Goal: Information Seeking & Learning: Check status

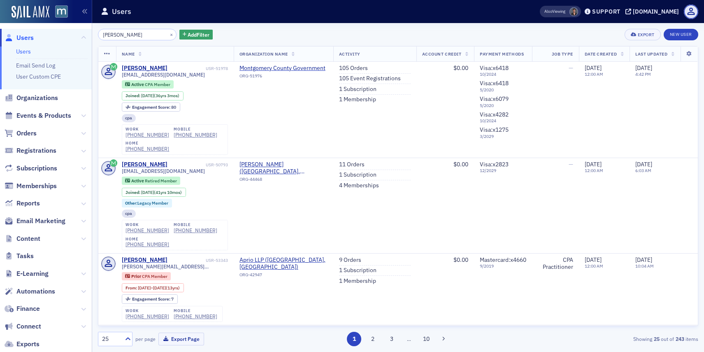
click at [166, 35] on div "susan cymek × Add Filter" at bounding box center [155, 35] width 115 height 12
click at [168, 34] on button "×" at bounding box center [171, 33] width 7 height 7
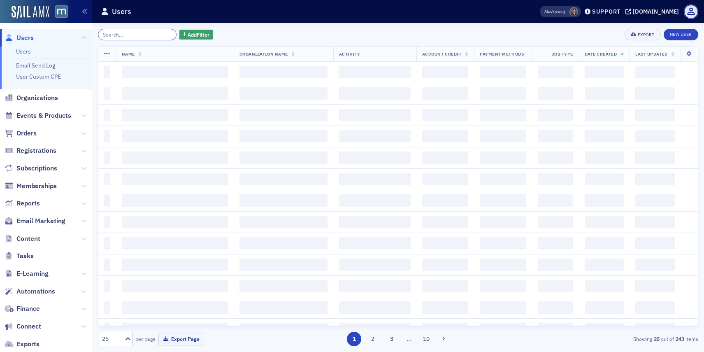
click at [154, 35] on input "search" at bounding box center [137, 35] width 79 height 12
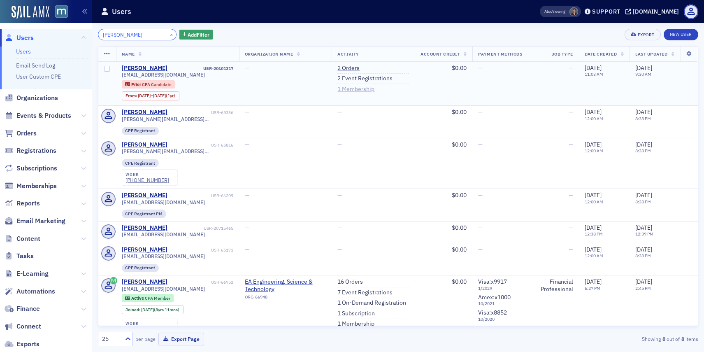
type input "candice cornish"
click at [361, 88] on link "1 Membership" at bounding box center [355, 89] width 37 height 7
click at [340, 67] on link "2 Orders" at bounding box center [348, 68] width 22 height 7
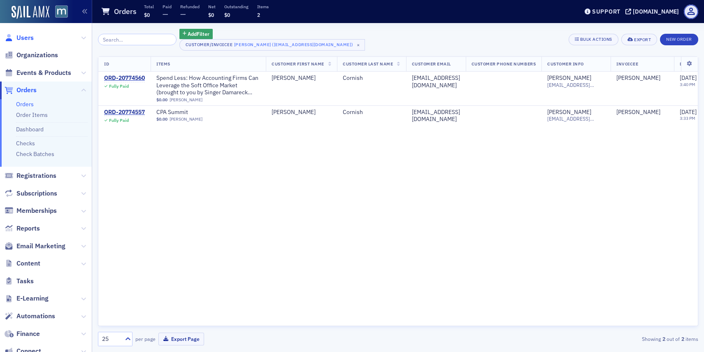
click at [26, 36] on span "Users" at bounding box center [24, 37] width 17 height 9
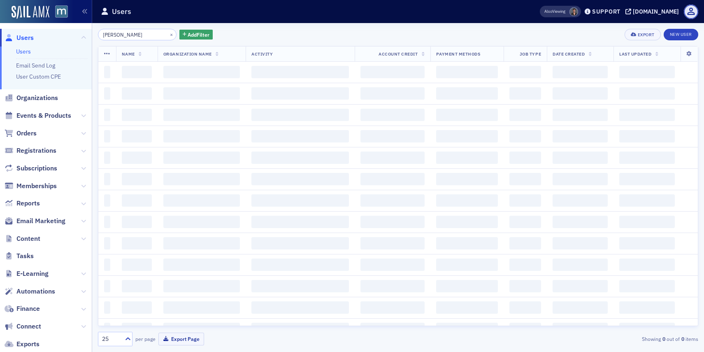
click at [126, 38] on input "candice cornish" at bounding box center [137, 35] width 79 height 12
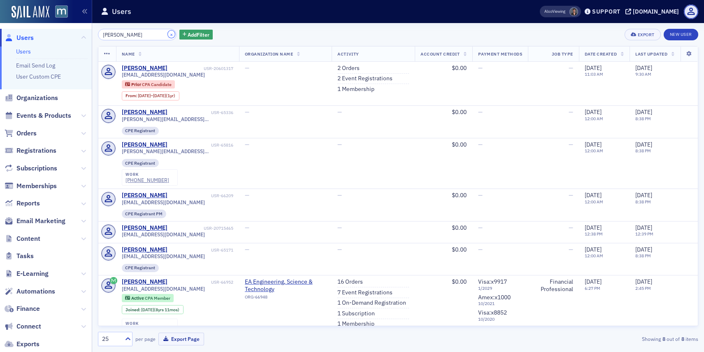
click at [168, 35] on button "×" at bounding box center [171, 33] width 7 height 7
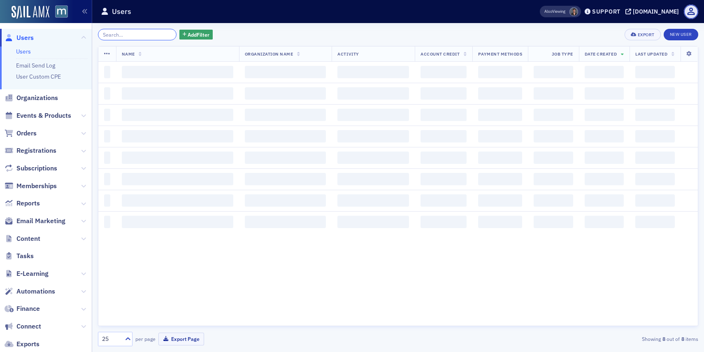
click at [156, 35] on input "search" at bounding box center [137, 35] width 79 height 12
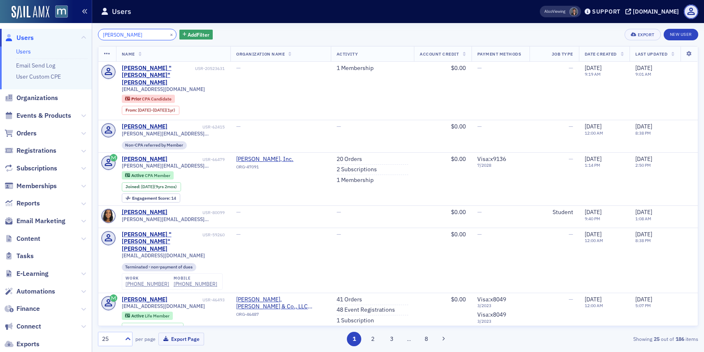
type input "ashley lewis"
click at [168, 37] on button "×" at bounding box center [171, 33] width 7 height 7
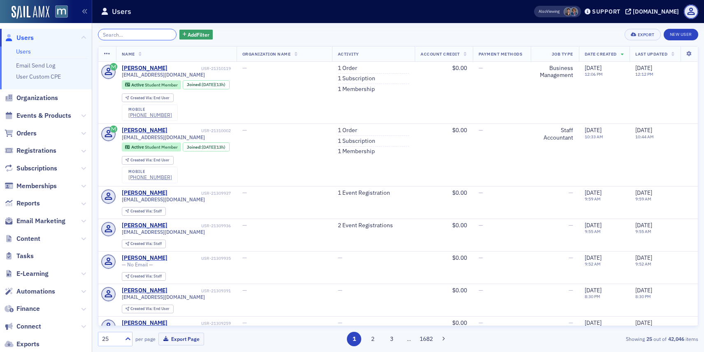
click at [138, 35] on input "search" at bounding box center [137, 35] width 79 height 12
paste input "[PERSON_NAME]"
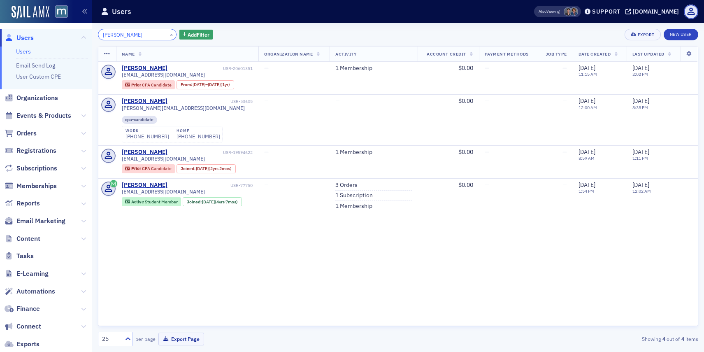
type input "[PERSON_NAME]"
click at [347, 70] on link "1 Membership" at bounding box center [353, 68] width 37 height 7
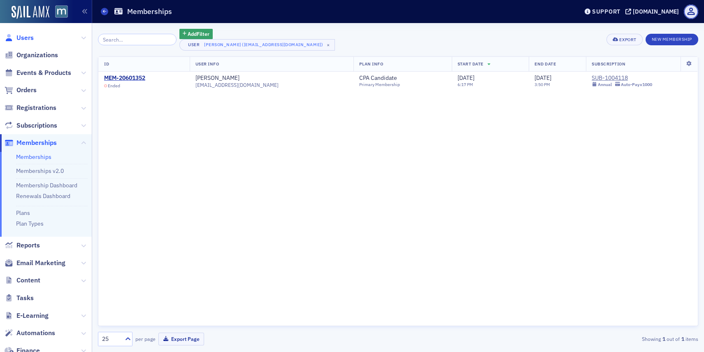
click at [29, 37] on span "Users" at bounding box center [24, 37] width 17 height 9
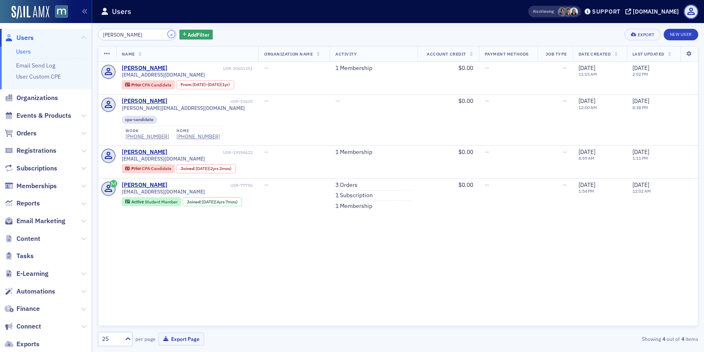
click at [168, 33] on button "×" at bounding box center [171, 33] width 7 height 7
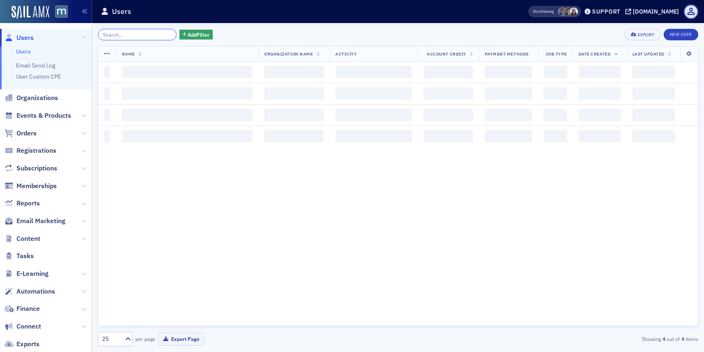
click at [152, 33] on input "search" at bounding box center [137, 35] width 79 height 12
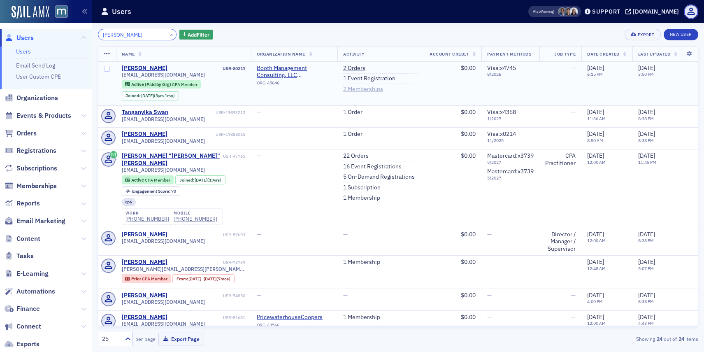
type input "[PERSON_NAME]"
click at [361, 89] on link "2 Memberships" at bounding box center [363, 89] width 40 height 7
click at [610, 10] on div "Support" at bounding box center [606, 11] width 28 height 7
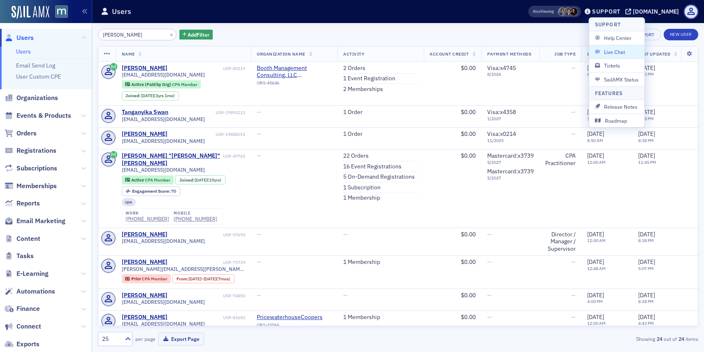
click at [609, 51] on span "Live Chat" at bounding box center [617, 51] width 44 height 7
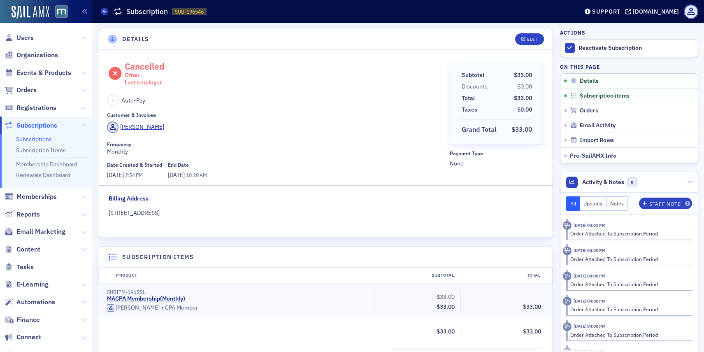
scroll to position [2, 0]
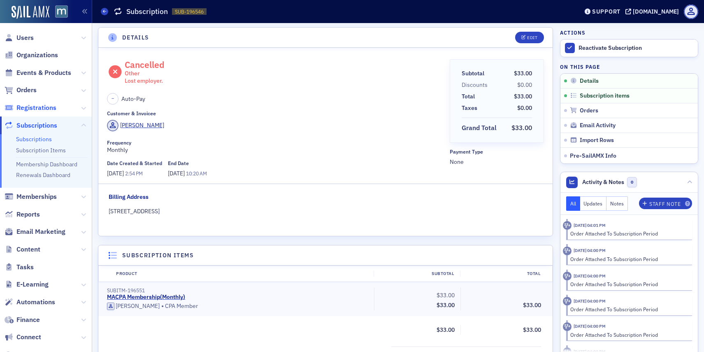
click at [28, 108] on span "Registrations" at bounding box center [36, 107] width 40 height 9
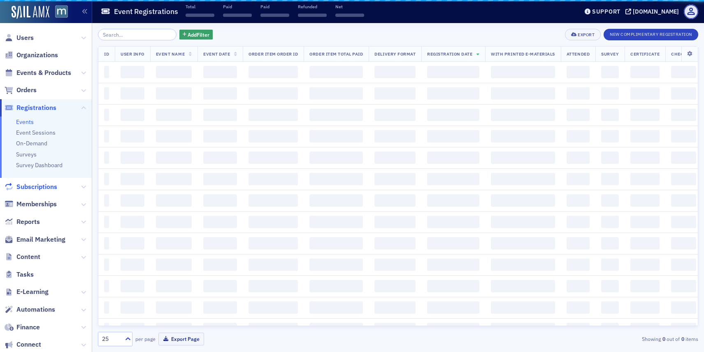
click at [32, 121] on link "Events" at bounding box center [25, 121] width 18 height 7
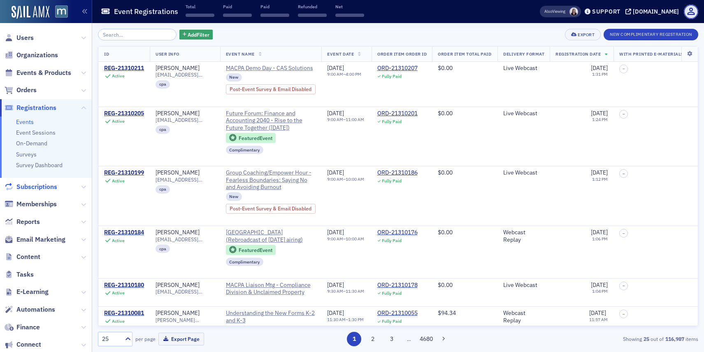
click at [29, 188] on span "Subscriptions" at bounding box center [36, 186] width 41 height 9
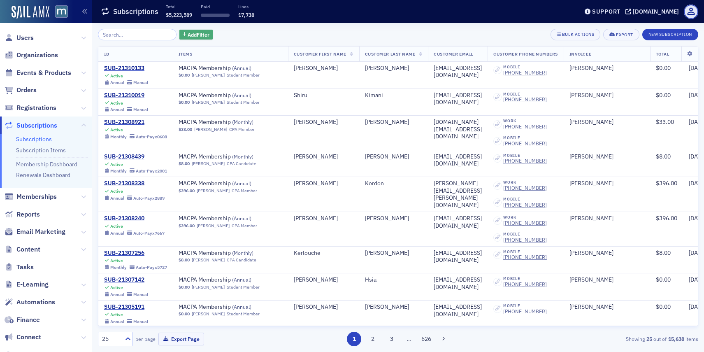
click at [183, 34] on icon "button" at bounding box center [185, 35] width 4 height 5
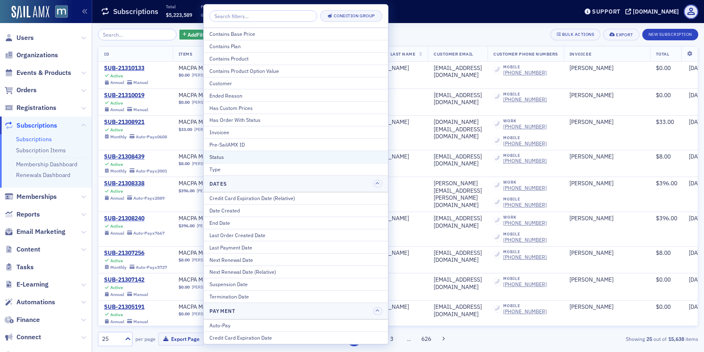
click at [229, 154] on div "Status" at bounding box center [295, 156] width 173 height 7
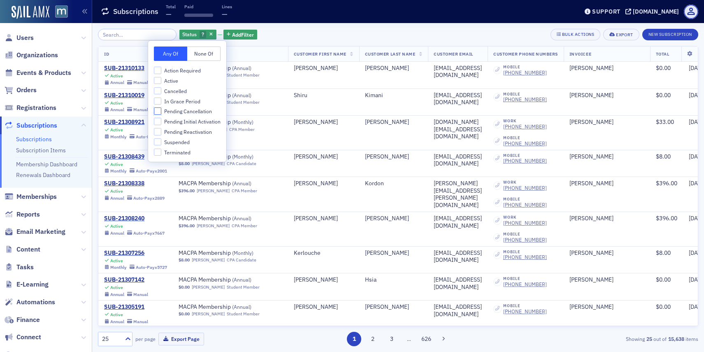
click at [158, 111] on input "Pending Cancellation" at bounding box center [157, 110] width 7 height 7
checkbox input "true"
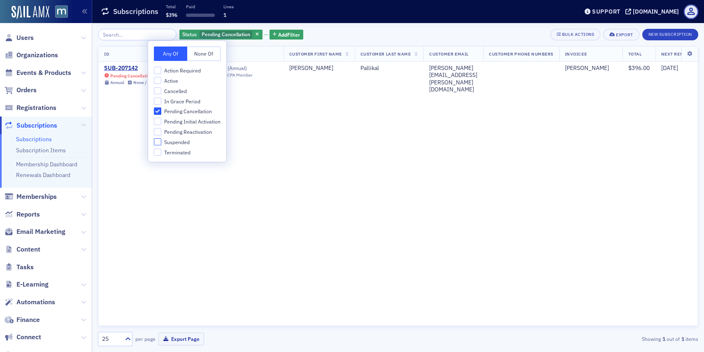
click at [159, 141] on input "Suspended" at bounding box center [157, 141] width 7 height 7
checkbox input "true"
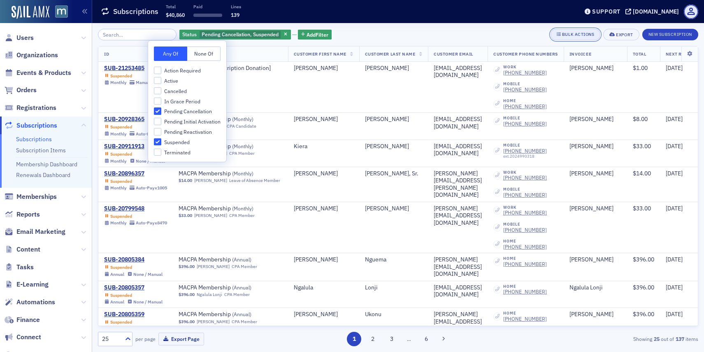
click at [563, 35] on div "Bulk Actions" at bounding box center [578, 34] width 32 height 5
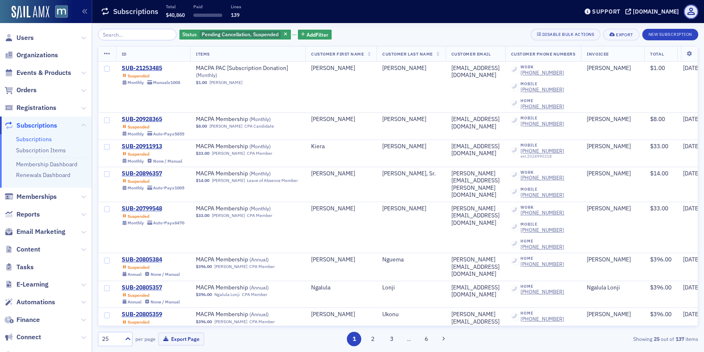
click at [109, 52] on icon at bounding box center [107, 54] width 6 height 7
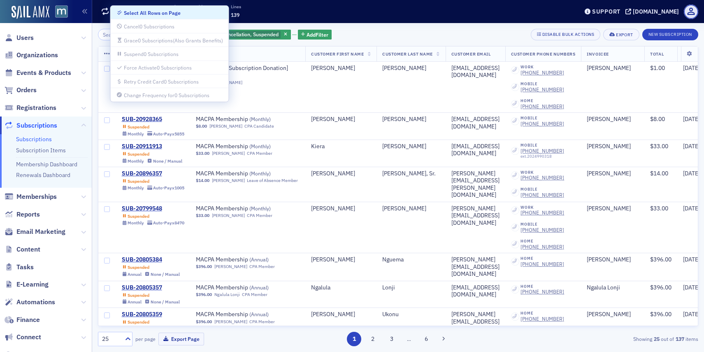
click at [146, 11] on div "Select All Rows on Page" at bounding box center [152, 13] width 57 height 5
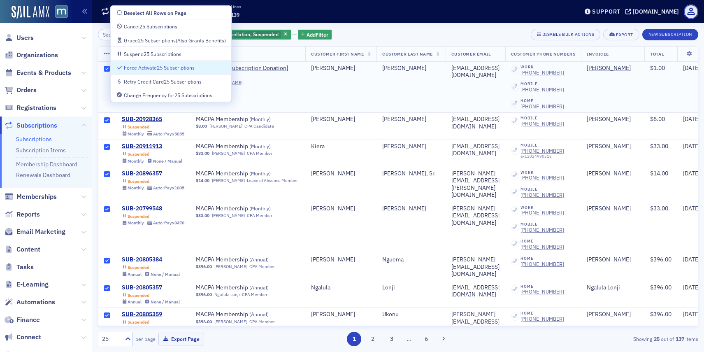
click at [260, 87] on td "MACPA PAC [Subscription Donation] ( Monthly ) $1.00 [PERSON_NAME]" at bounding box center [247, 87] width 115 height 51
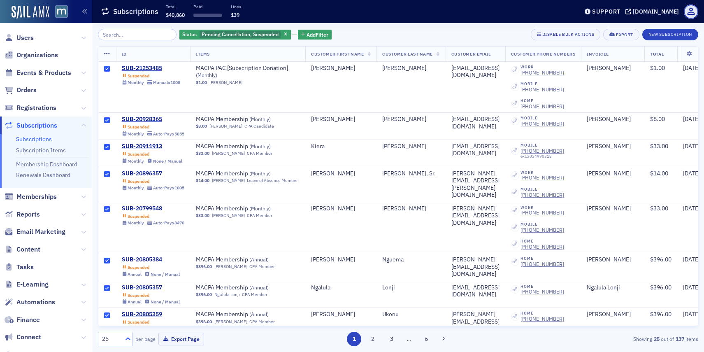
click at [130, 338] on icon at bounding box center [128, 338] width 5 height 3
click at [117, 316] on div "500" at bounding box center [115, 318] width 24 height 9
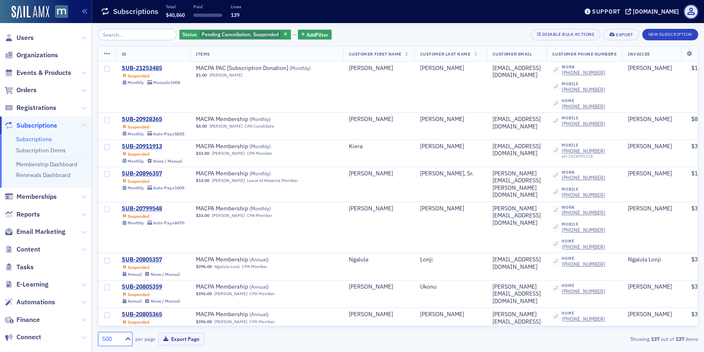
click at [109, 51] on icon at bounding box center [107, 54] width 6 height 7
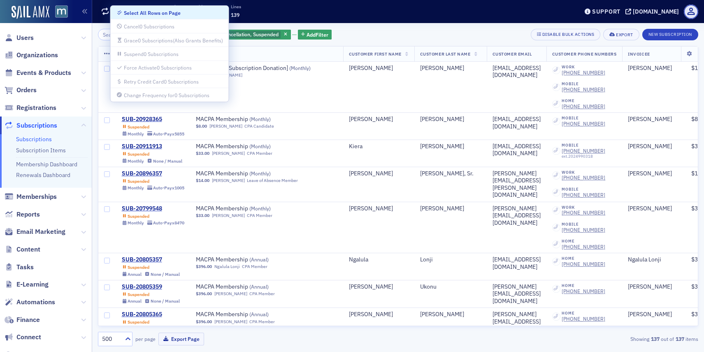
click at [136, 15] on div "Select All Rows on Page" at bounding box center [152, 13] width 57 height 5
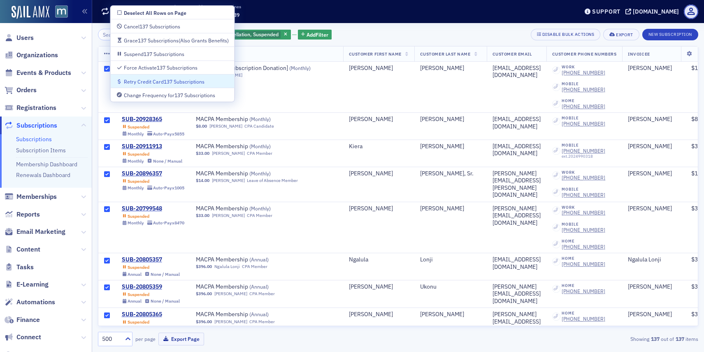
click at [124, 81] on div "Retry Credit Card 137 Subscriptions" at bounding box center [164, 81] width 81 height 5
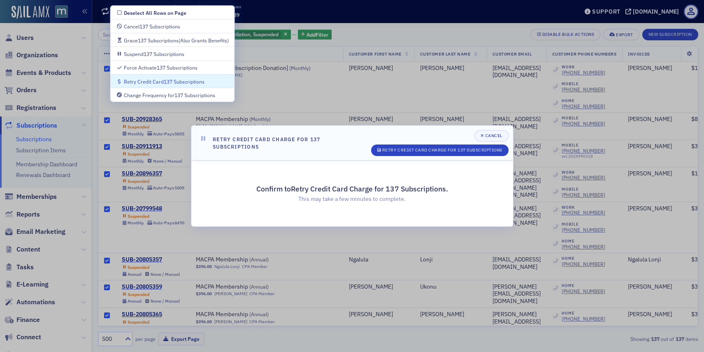
click at [124, 81] on div "Retry Credit Card 137 Subscriptions" at bounding box center [164, 81] width 81 height 5
click at [153, 81] on div "Retry Credit Card 137 Subscriptions" at bounding box center [164, 81] width 81 height 5
click at [423, 148] on div "Retry Credit Card Charge for 137 Subscriptions" at bounding box center [442, 150] width 120 height 5
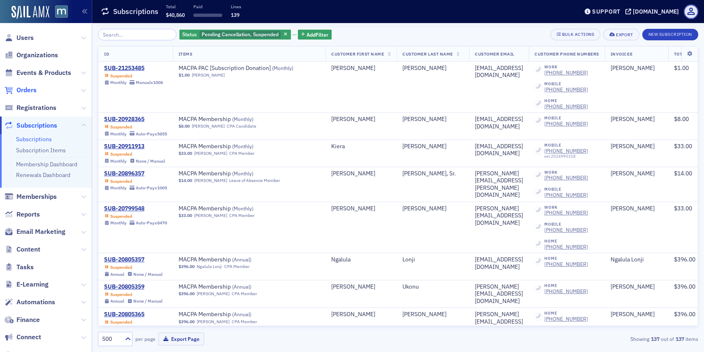
click at [33, 91] on span "Orders" at bounding box center [26, 90] width 20 height 9
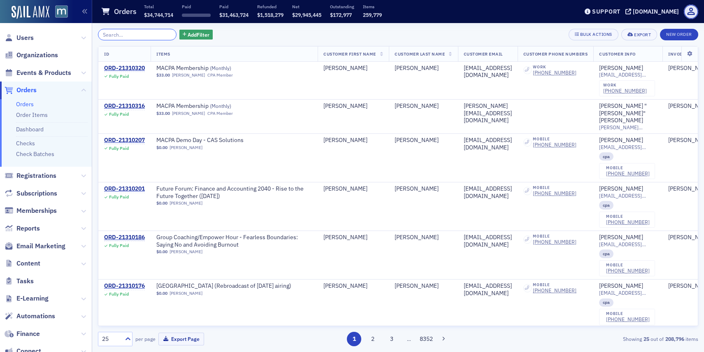
paste input "21207577"
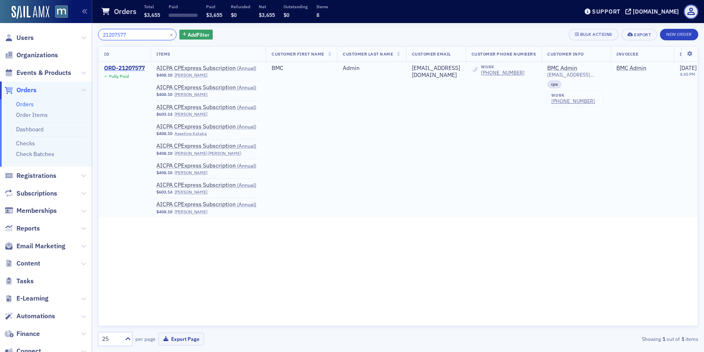
type input "21207577"
click at [125, 71] on div "ORD-21207577" at bounding box center [124, 68] width 41 height 7
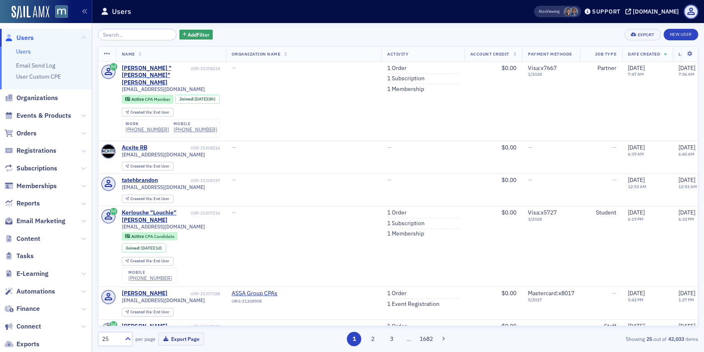
click at [119, 33] on input "search" at bounding box center [137, 35] width 79 height 12
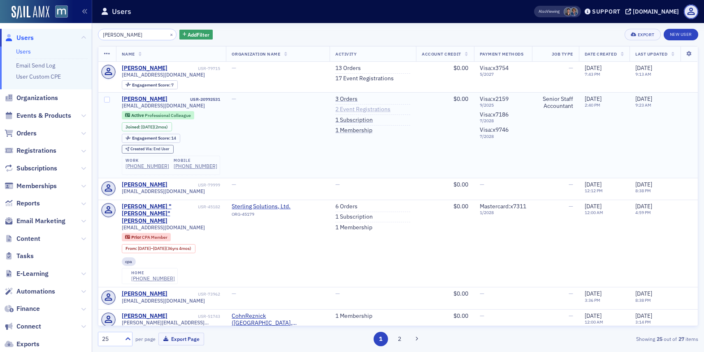
type input "shari sterling"
click at [349, 112] on link "2 Event Registrations" at bounding box center [362, 109] width 55 height 7
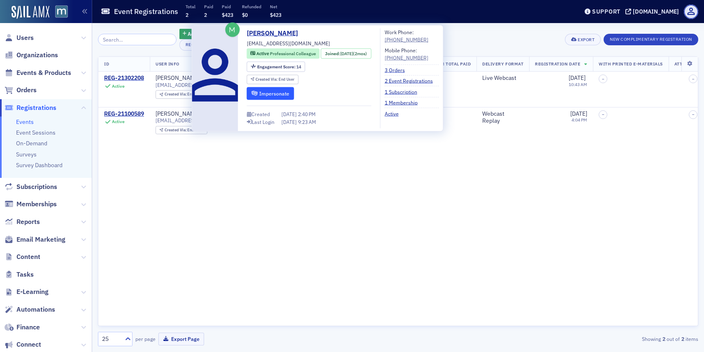
click at [276, 93] on button "Impersonate" at bounding box center [270, 93] width 47 height 13
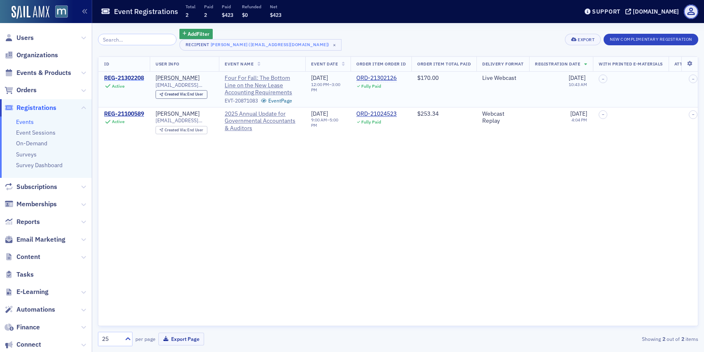
click at [125, 76] on div "REG-21302208" at bounding box center [124, 77] width 40 height 7
